Goal: Use online tool/utility: Utilize a website feature to perform a specific function

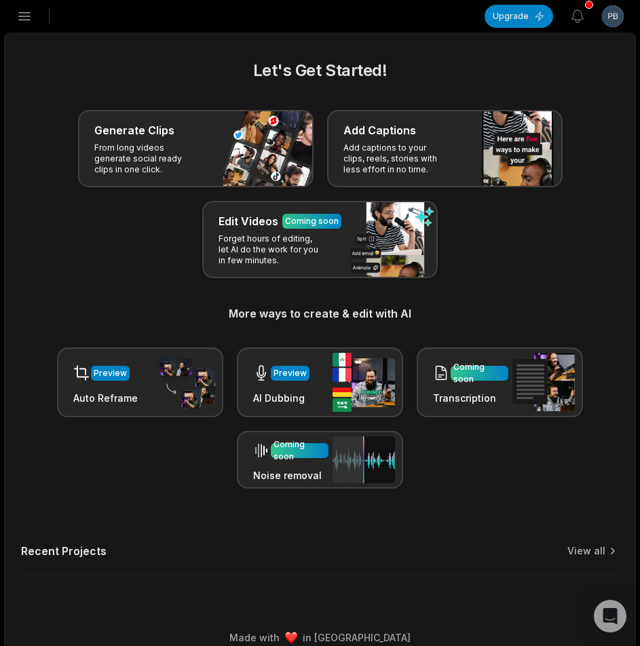
click at [28, 15] on icon "button" at bounding box center [24, 16] width 16 height 16
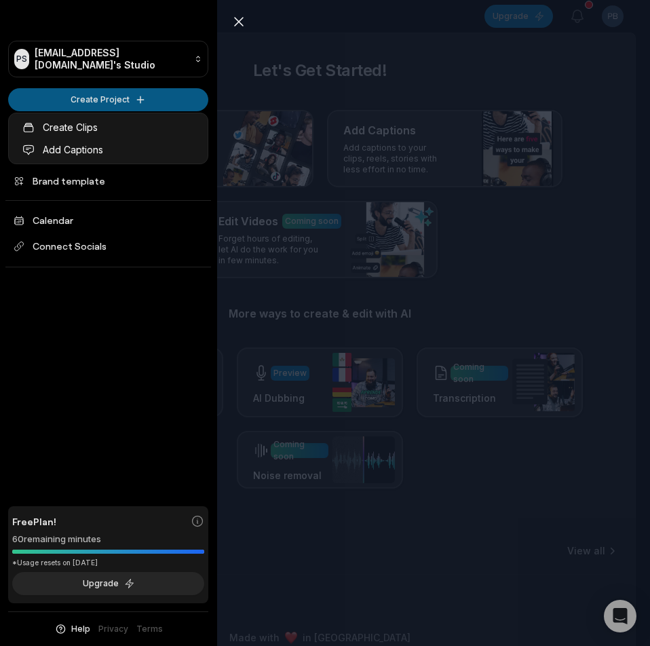
click at [69, 98] on html "PS Pbknw@telegmail.com's Studio Create Project Home Projects Brand template Cal…" at bounding box center [325, 323] width 650 height 646
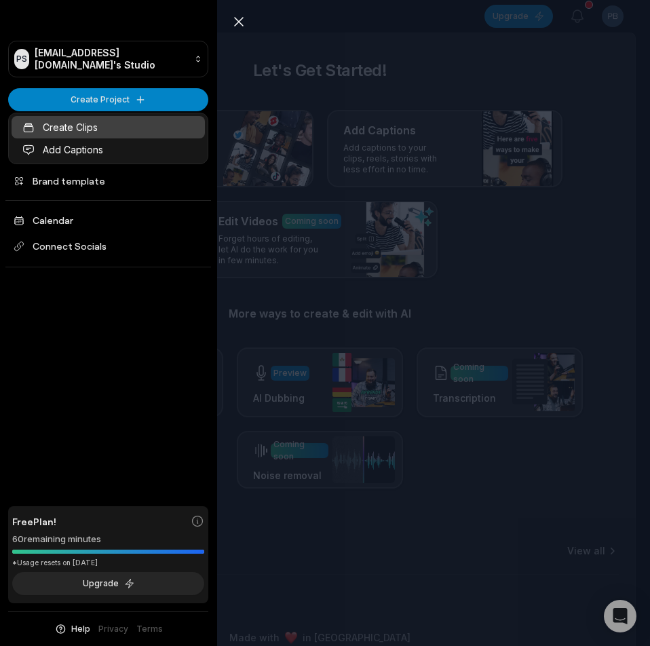
click at [102, 132] on link "Create Clips" at bounding box center [108, 127] width 193 height 22
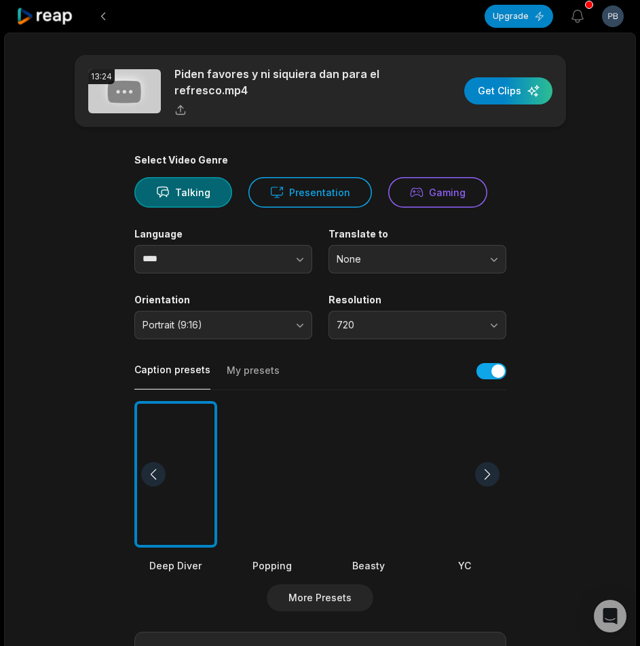
click at [366, 475] on div at bounding box center [368, 474] width 83 height 147
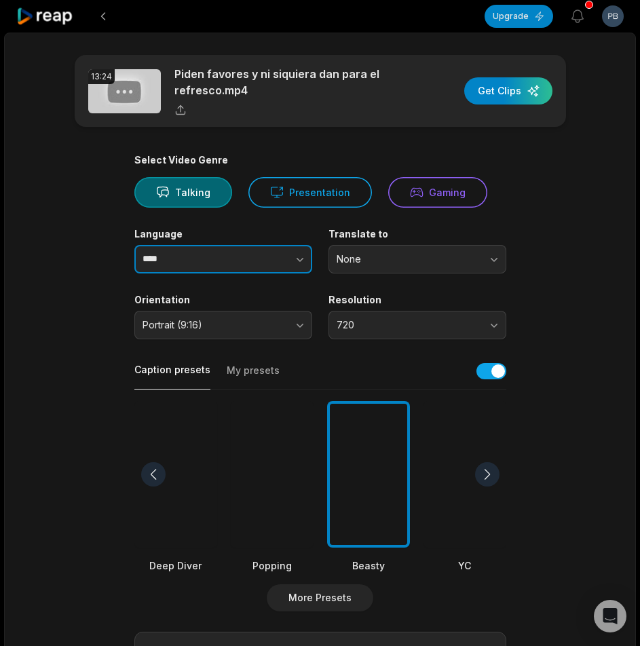
click at [277, 267] on button "button" at bounding box center [272, 259] width 77 height 28
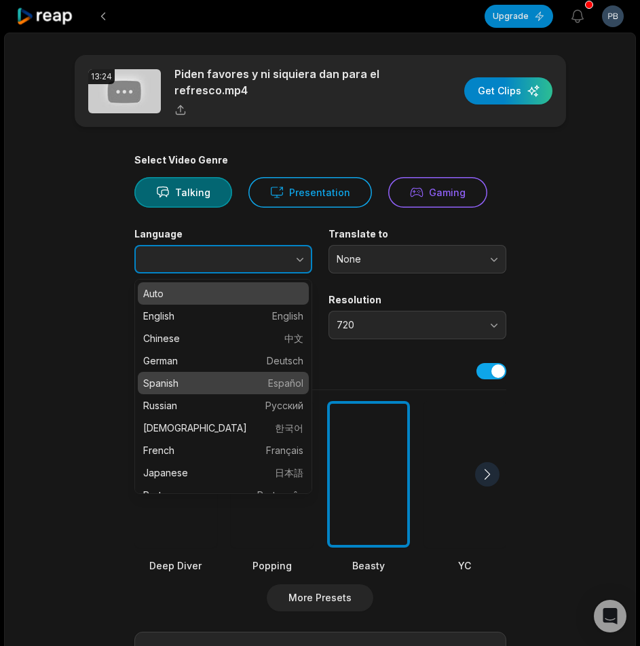
type input "*******"
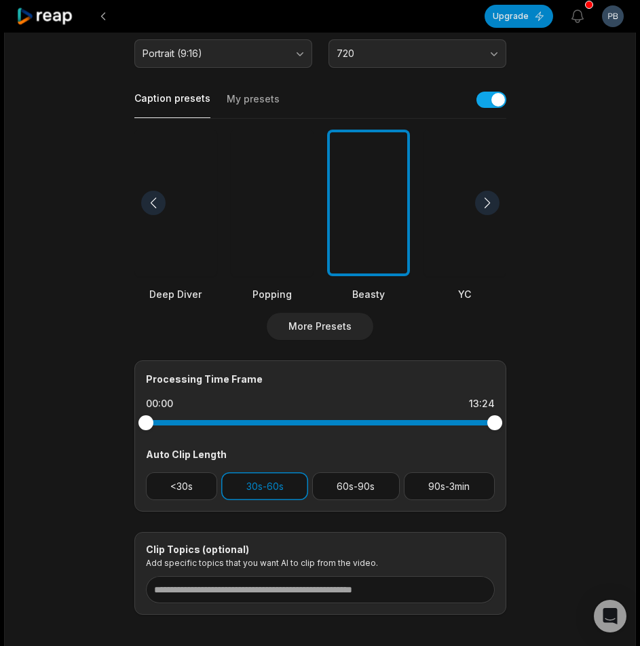
scroll to position [338, 0]
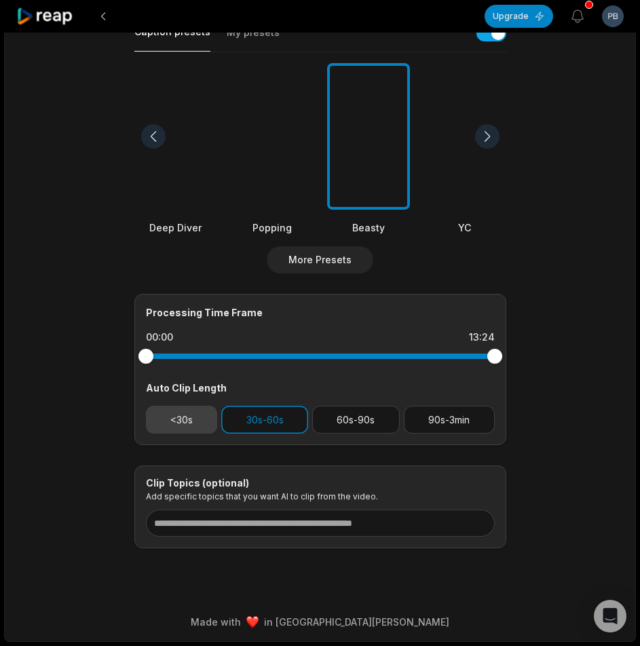
click at [209, 423] on button "<30s" at bounding box center [182, 420] width 72 height 28
click at [269, 432] on button "30s-60s" at bounding box center [264, 420] width 87 height 28
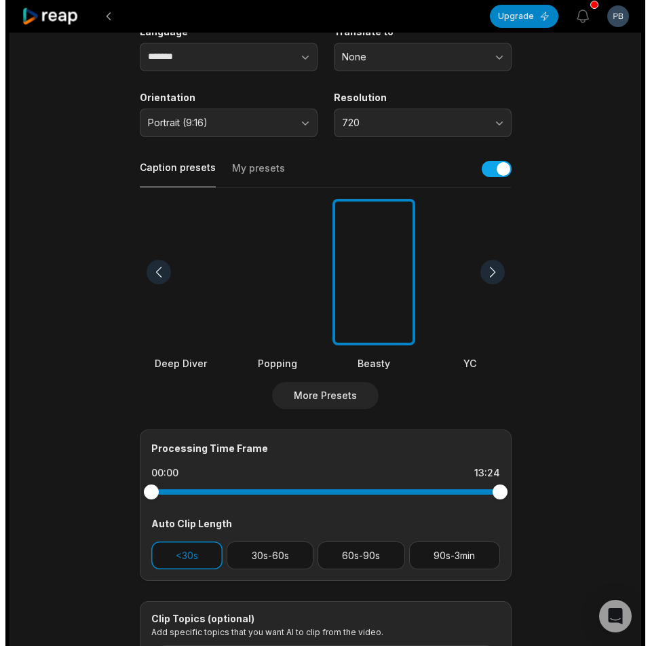
scroll to position [0, 0]
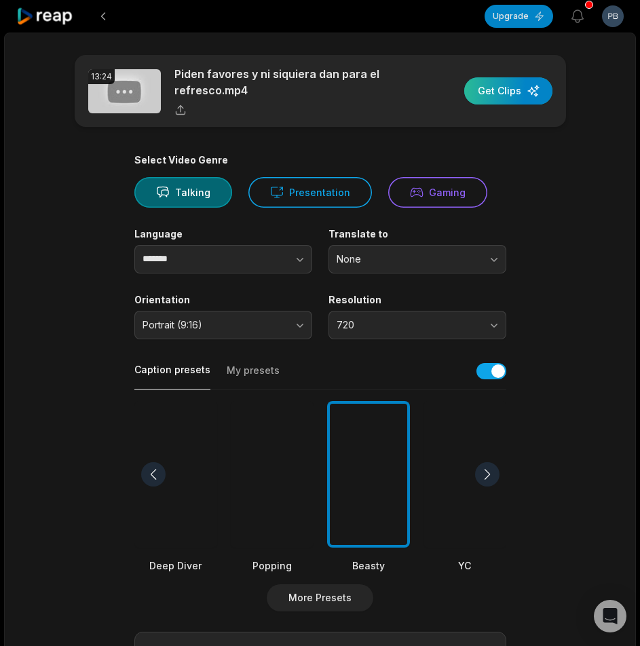
click at [505, 83] on div "button" at bounding box center [508, 90] width 88 height 27
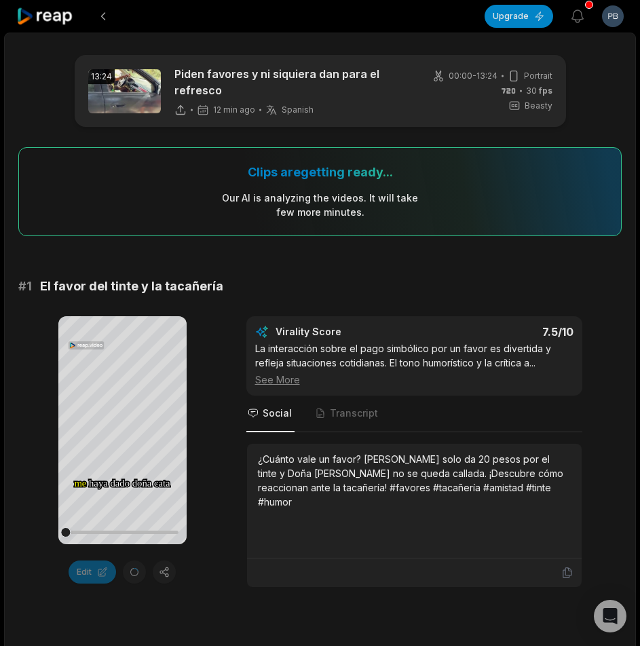
click at [54, 15] on icon at bounding box center [45, 16] width 58 height 18
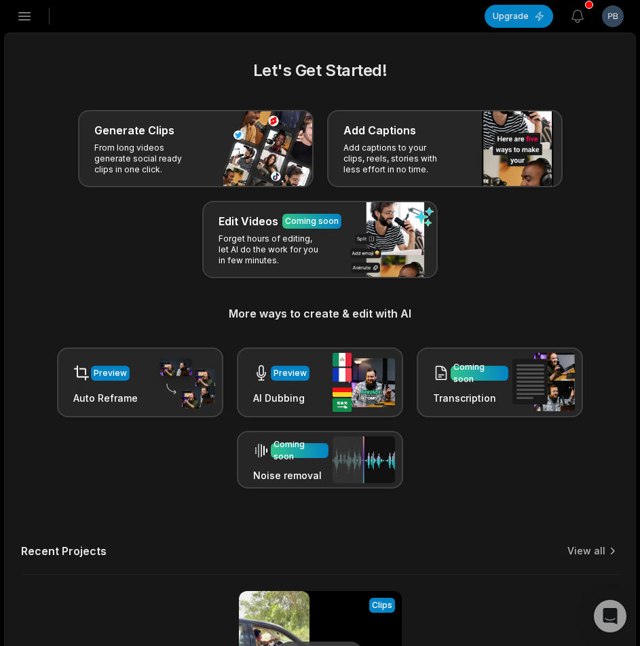
click at [27, 11] on icon "button" at bounding box center [24, 16] width 16 height 16
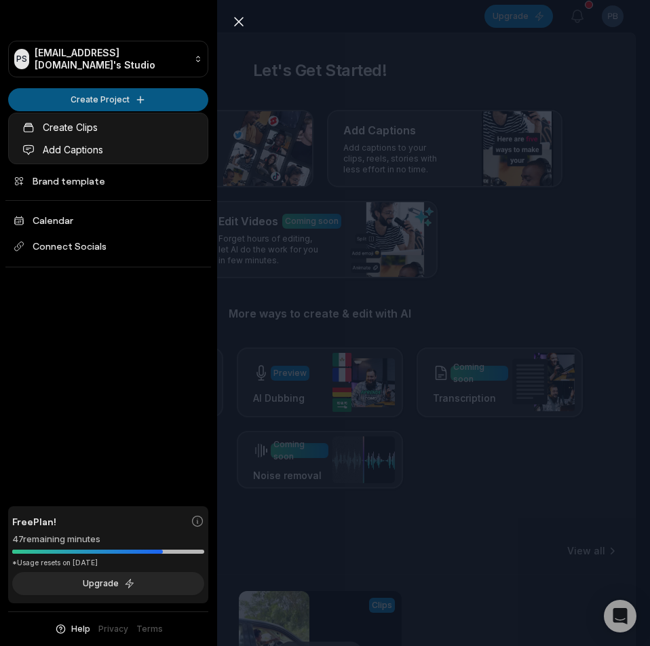
click at [71, 94] on html "PS [EMAIL_ADDRESS][DOMAIN_NAME]'s Studio Create Project Home Projects Brand tem…" at bounding box center [325, 323] width 650 height 646
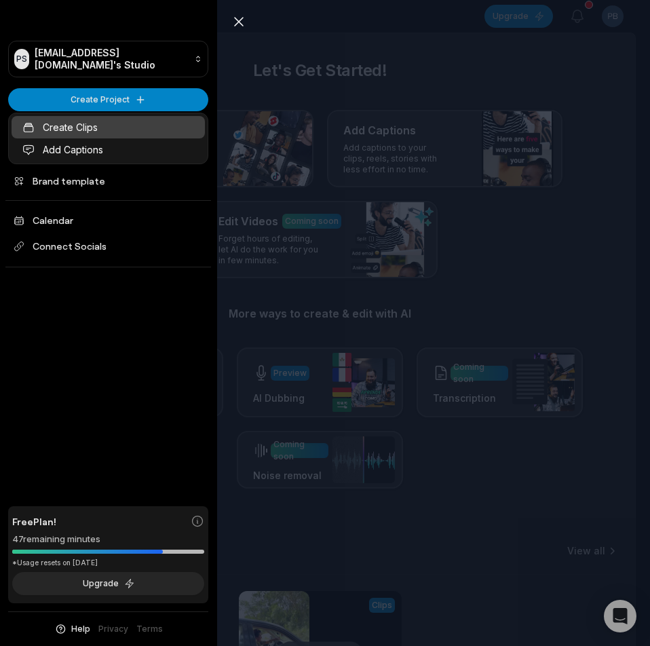
click at [81, 125] on link "Create Clips" at bounding box center [108, 127] width 193 height 22
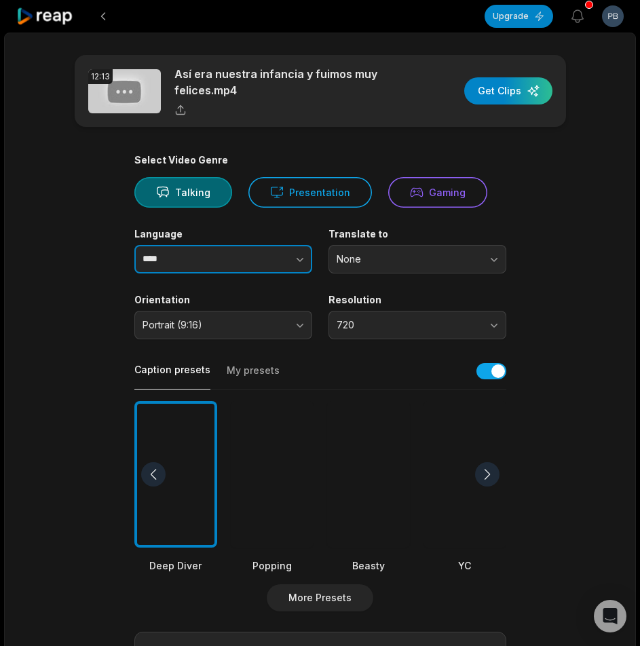
click at [197, 258] on input "****" at bounding box center [223, 259] width 178 height 28
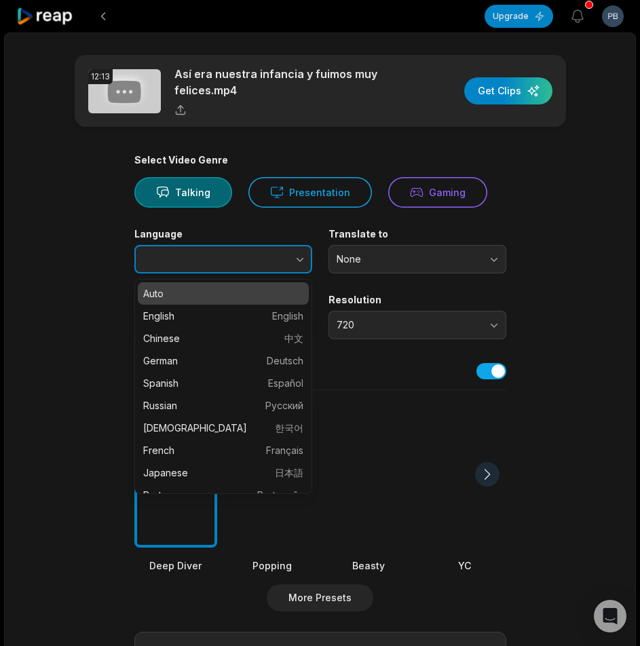
click at [273, 258] on button "button" at bounding box center [272, 259] width 77 height 28
type input "*******"
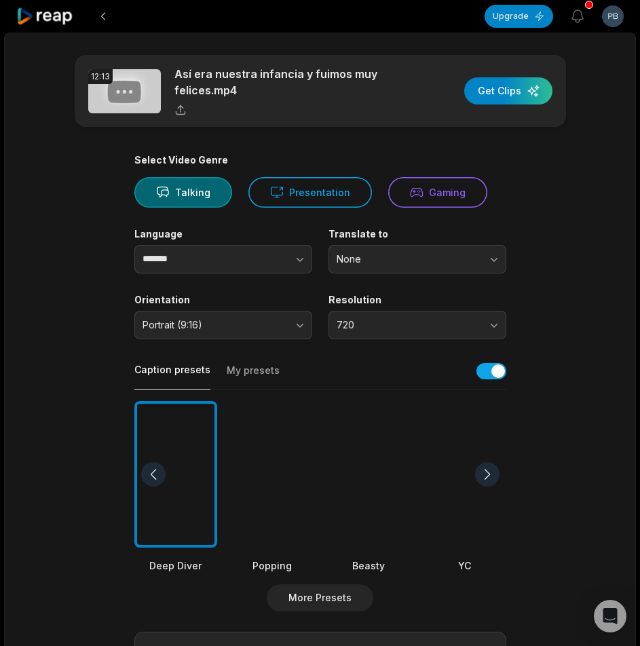
click at [341, 456] on div at bounding box center [368, 474] width 83 height 147
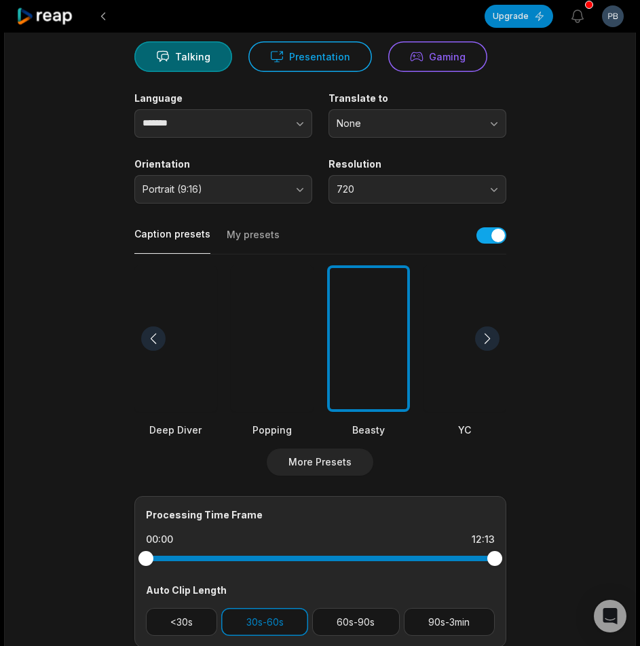
scroll to position [271, 0]
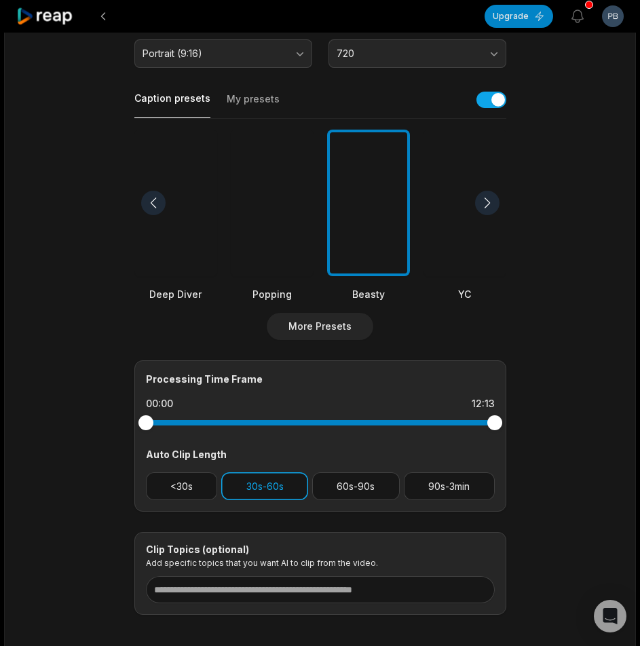
drag, startPoint x: 199, startPoint y: 484, endPoint x: 267, endPoint y: 486, distance: 68.6
click at [203, 484] on button "<30s" at bounding box center [182, 486] width 72 height 28
click at [275, 488] on button "30s-60s" at bounding box center [264, 486] width 87 height 28
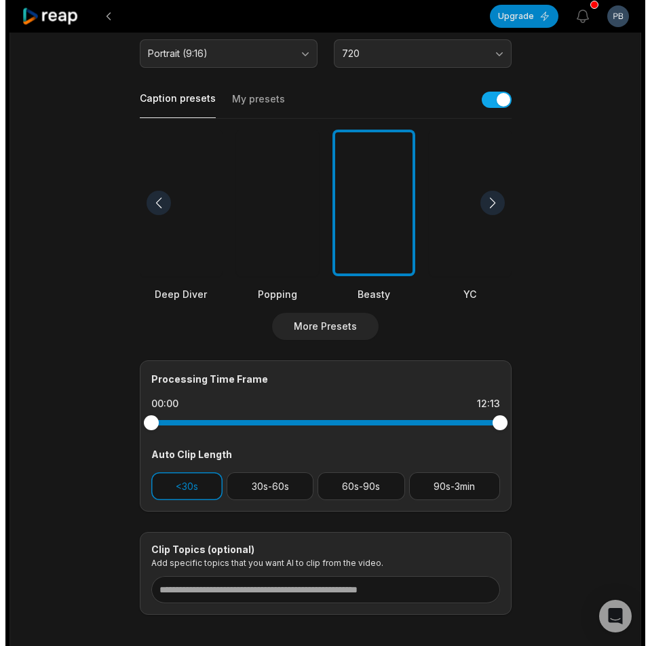
scroll to position [0, 0]
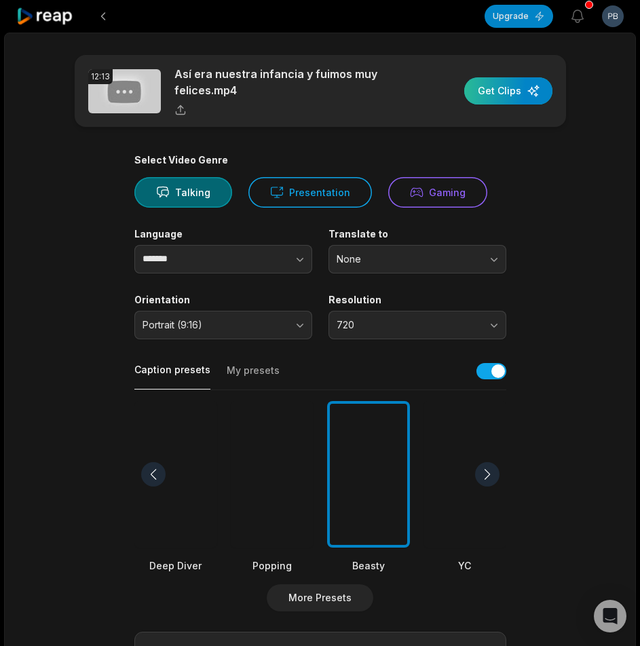
click at [516, 99] on div "button" at bounding box center [508, 90] width 88 height 27
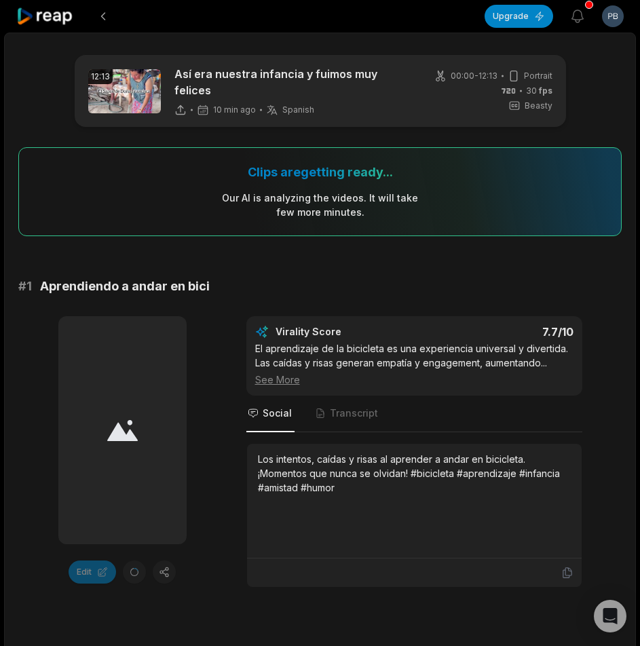
click at [39, 24] on icon at bounding box center [45, 16] width 58 height 18
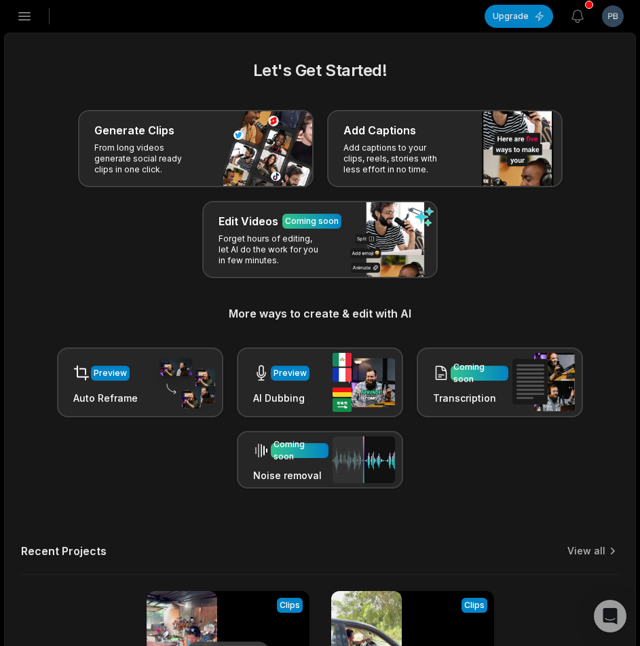
click at [24, 22] on icon "button" at bounding box center [24, 16] width 16 height 16
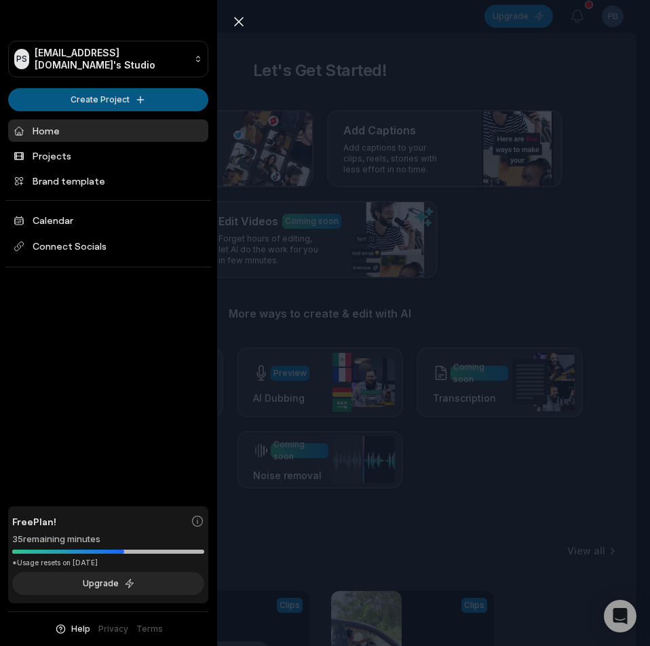
click at [61, 97] on html "PS Pbknw@telegmail.com's Studio Create Project Home Projects Brand template Cal…" at bounding box center [325, 323] width 650 height 646
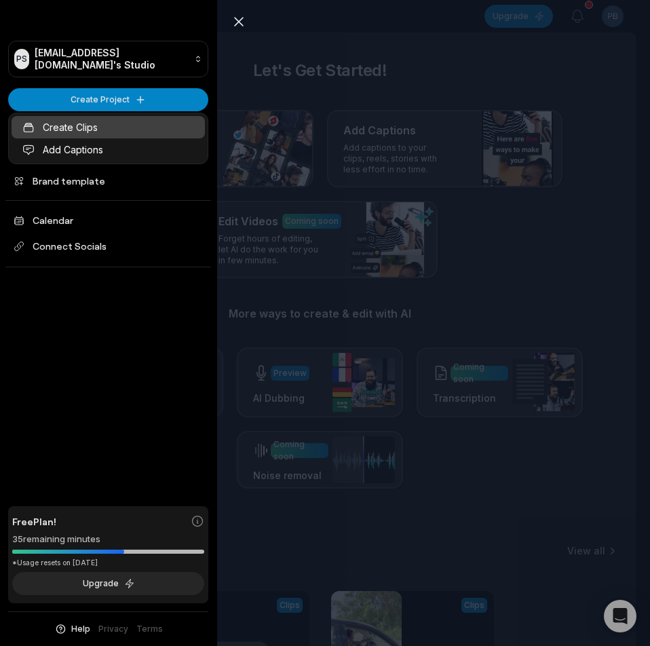
click at [64, 125] on link "Create Clips" at bounding box center [108, 127] width 193 height 22
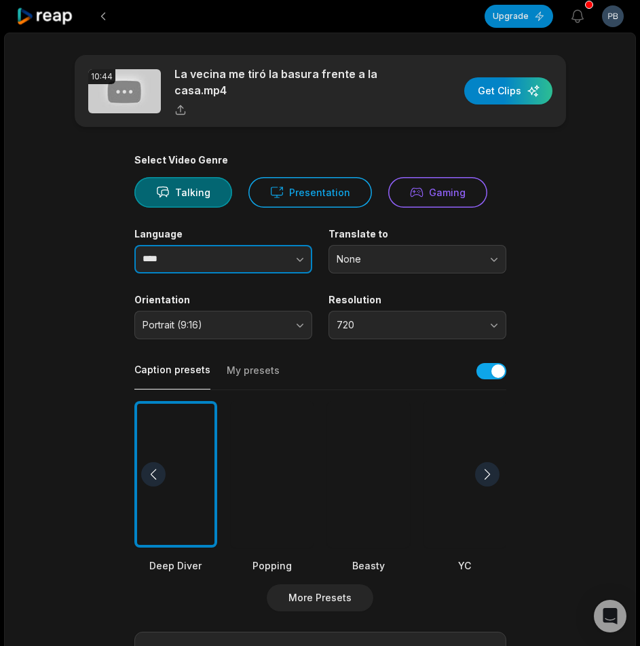
click at [258, 263] on button "button" at bounding box center [272, 259] width 77 height 28
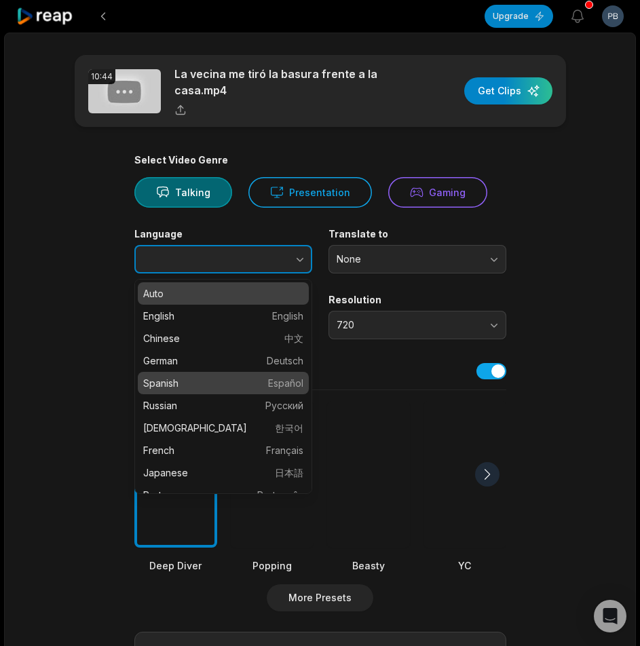
type input "*******"
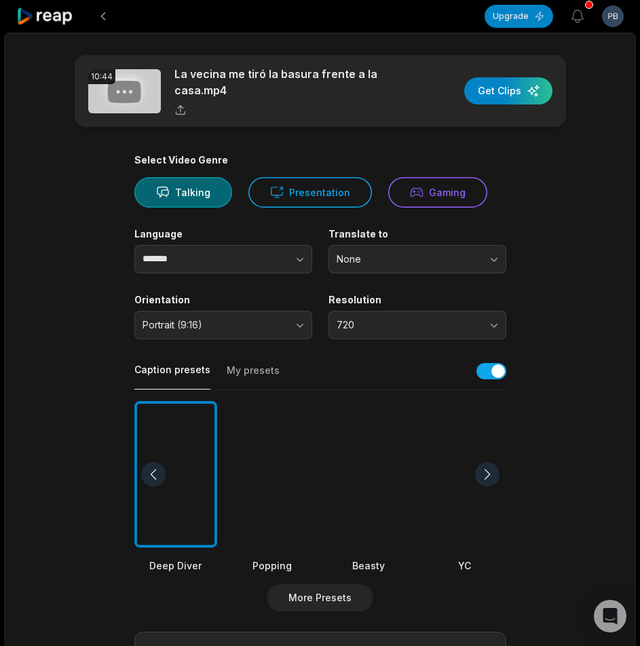
click at [368, 438] on div at bounding box center [368, 474] width 83 height 147
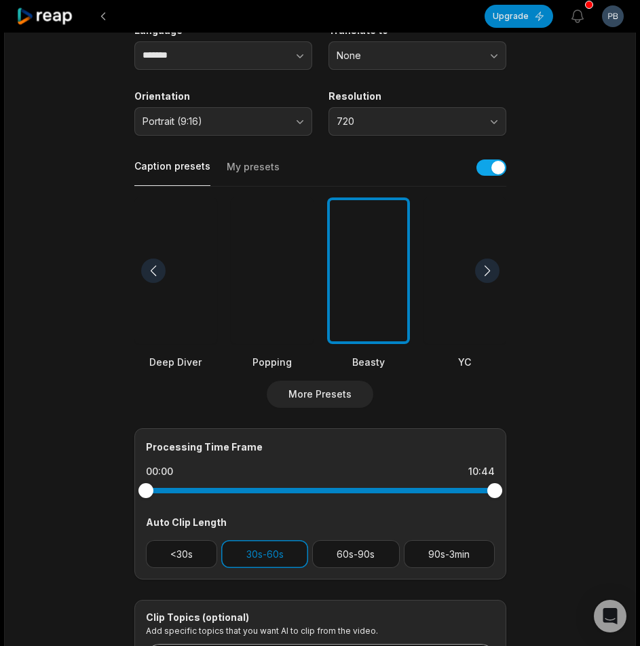
scroll to position [338, 0]
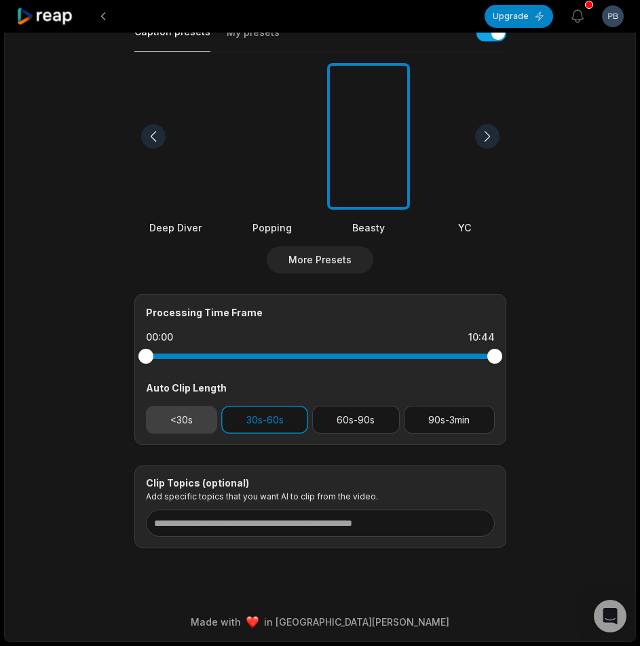
click at [193, 410] on button "<30s" at bounding box center [182, 420] width 72 height 28
drag, startPoint x: 273, startPoint y: 421, endPoint x: 315, endPoint y: 429, distance: 43.4
click at [273, 421] on button "30s-60s" at bounding box center [264, 420] width 87 height 28
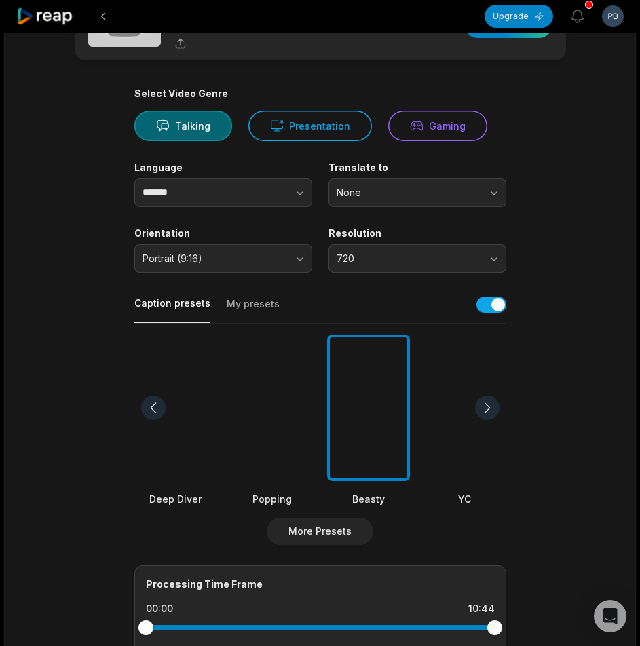
scroll to position [0, 0]
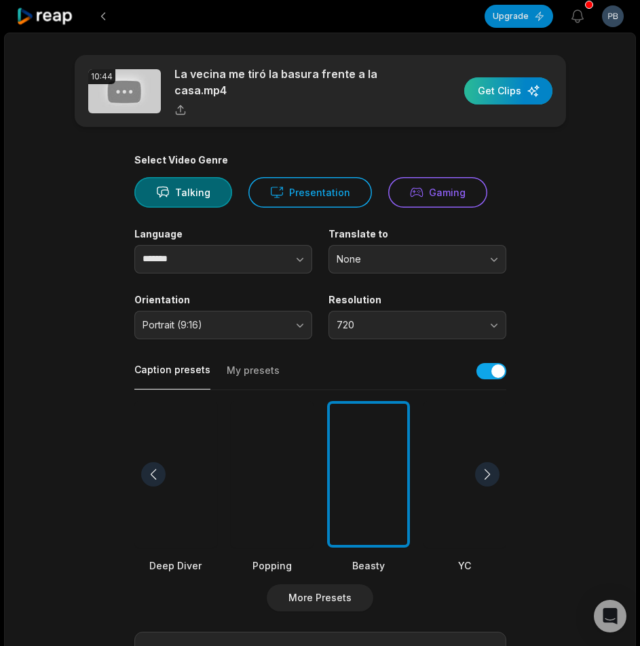
click at [486, 95] on div "button" at bounding box center [508, 90] width 88 height 27
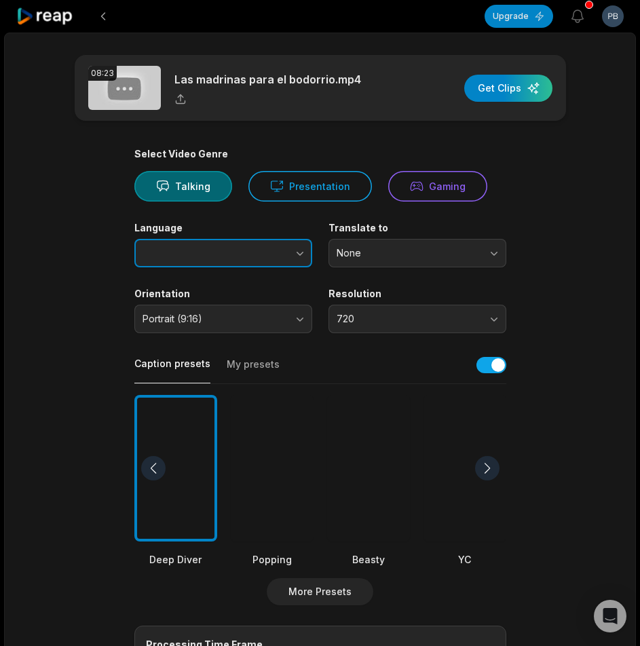
drag, startPoint x: 273, startPoint y: 252, endPoint x: 262, endPoint y: 265, distance: 17.3
click at [273, 252] on button "button" at bounding box center [272, 253] width 77 height 28
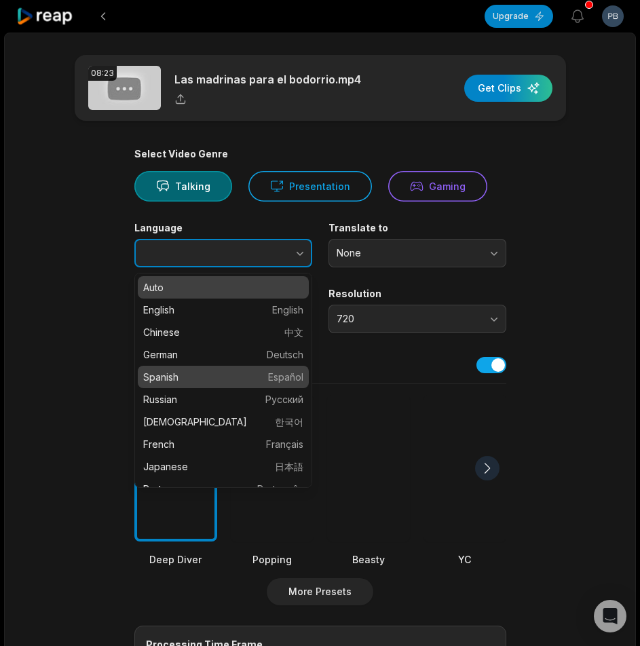
type input "*******"
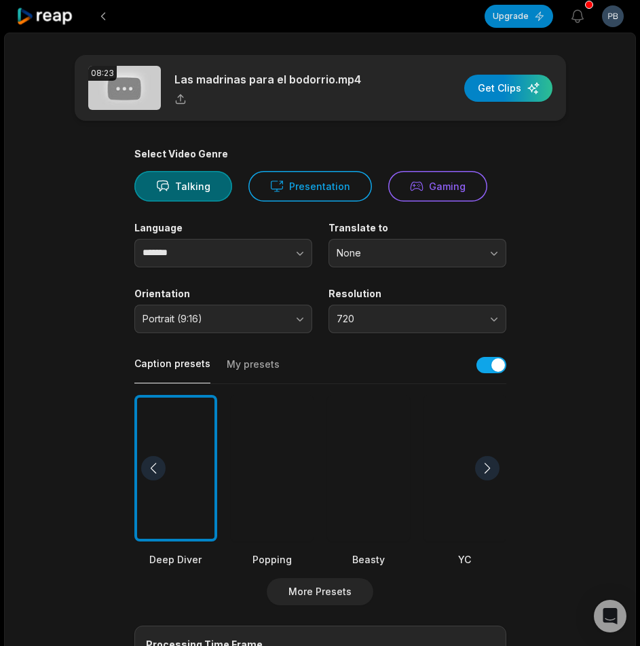
click at [362, 456] on div at bounding box center [368, 468] width 83 height 147
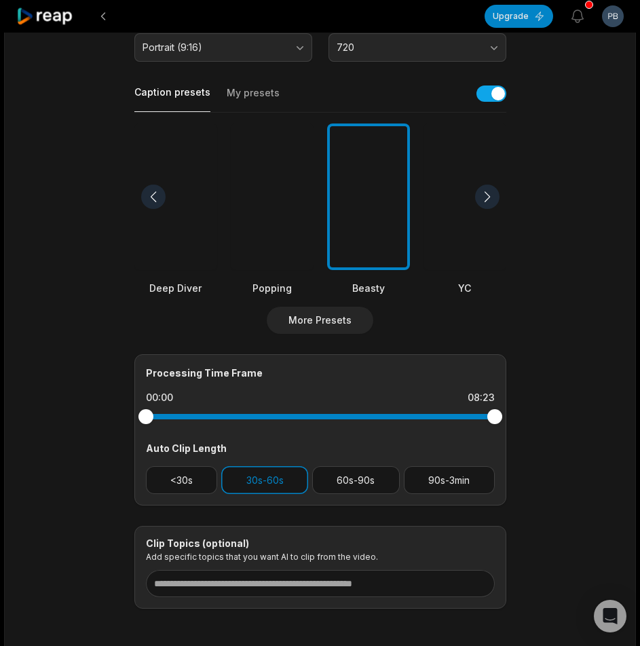
scroll to position [332, 0]
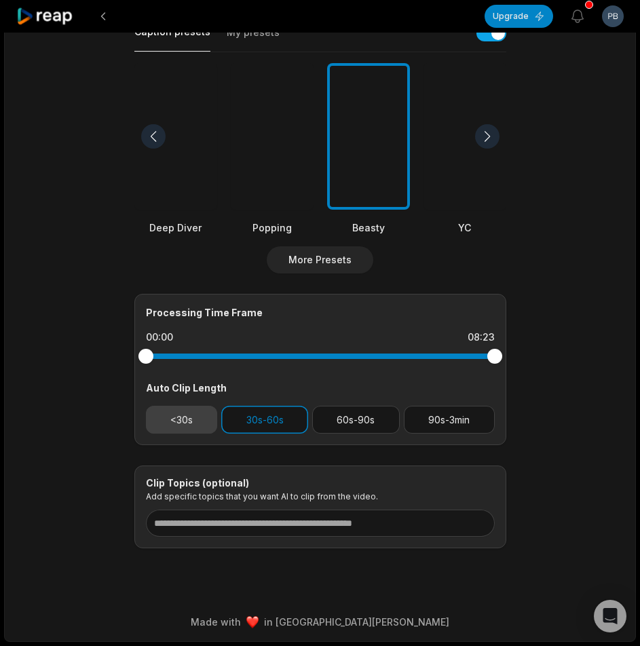
click at [177, 414] on button "<30s" at bounding box center [182, 420] width 72 height 28
click at [264, 422] on button "30s-60s" at bounding box center [264, 420] width 87 height 28
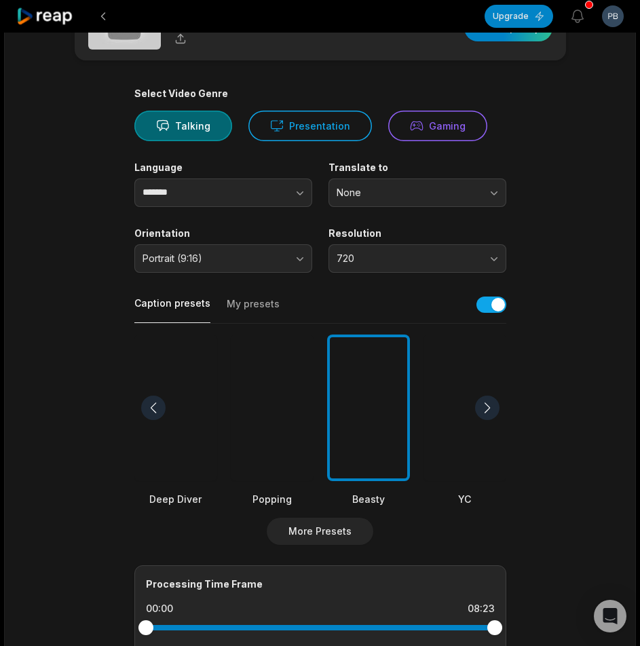
scroll to position [0, 0]
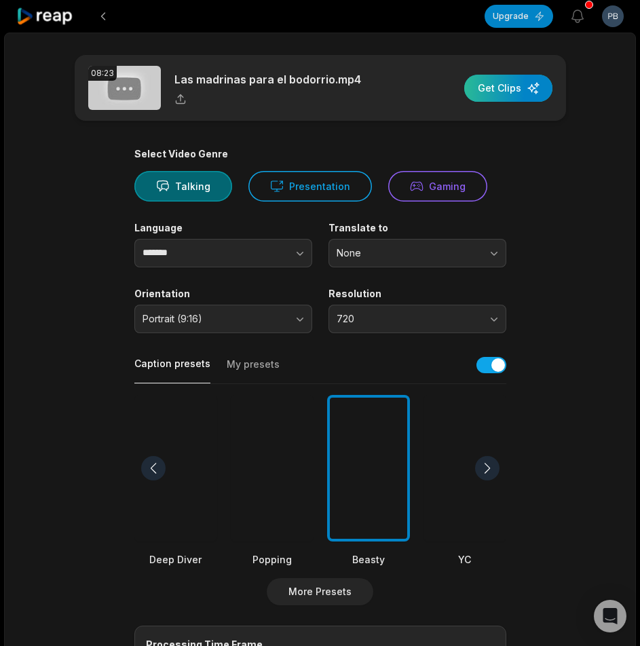
click at [524, 93] on div "button" at bounding box center [508, 88] width 88 height 27
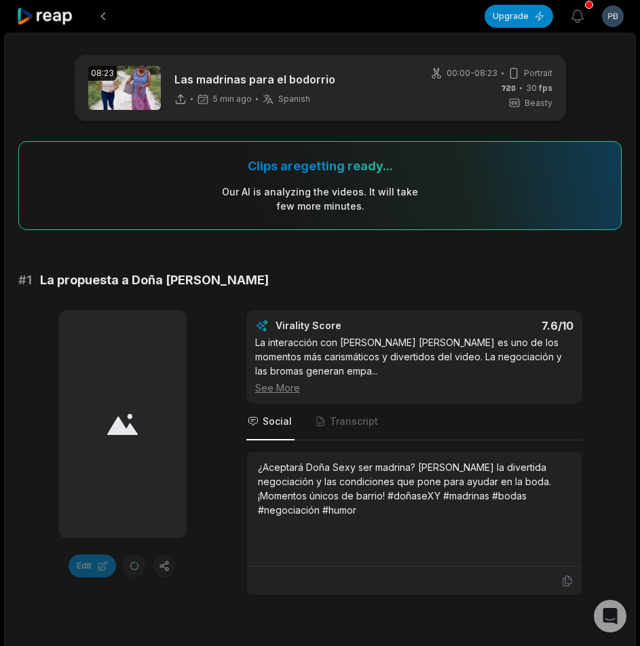
click at [58, 20] on icon at bounding box center [45, 16] width 58 height 18
